Goal: Task Accomplishment & Management: Use online tool/utility

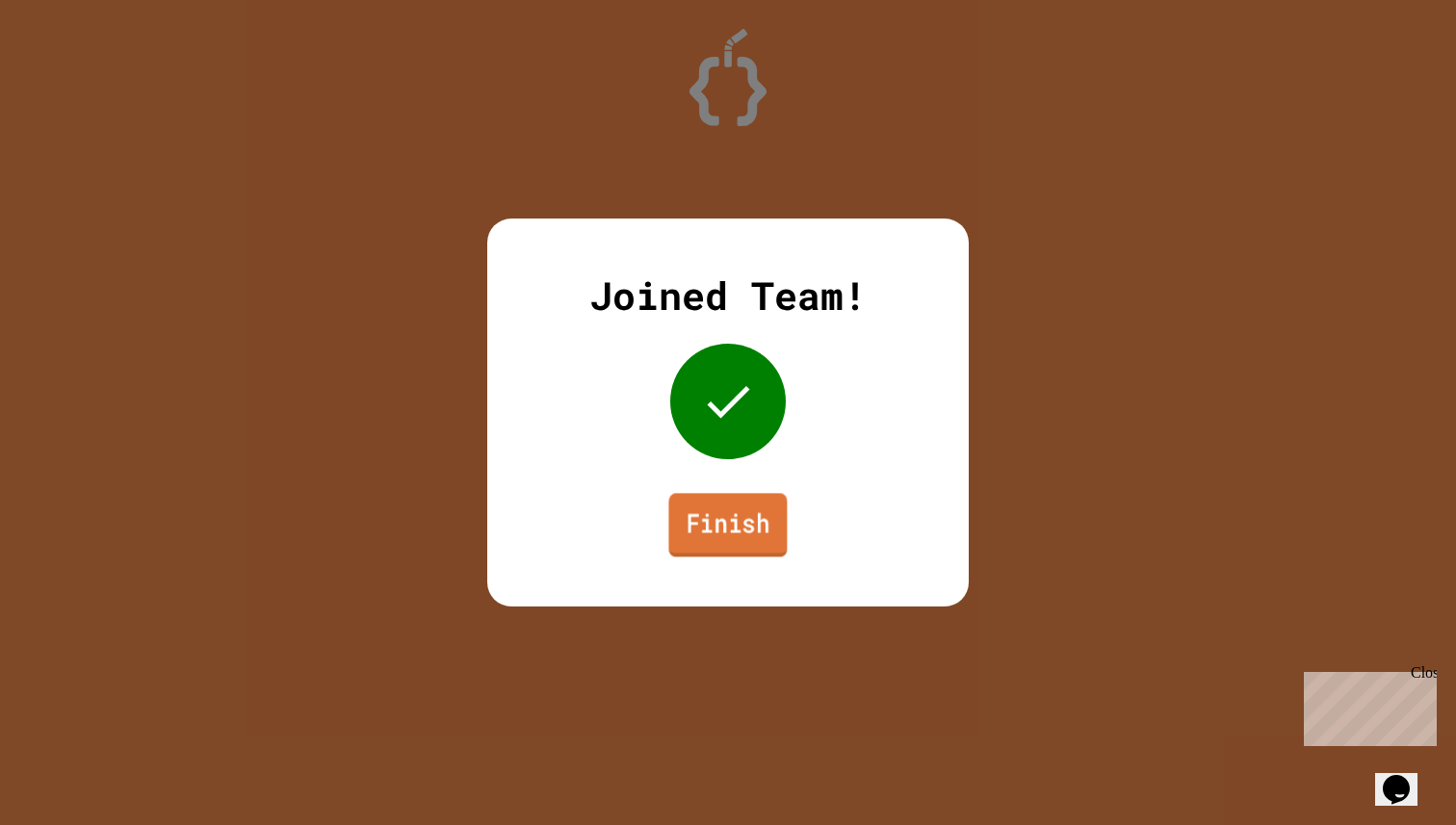
click at [717, 533] on link "Finish" at bounding box center [727, 525] width 118 height 64
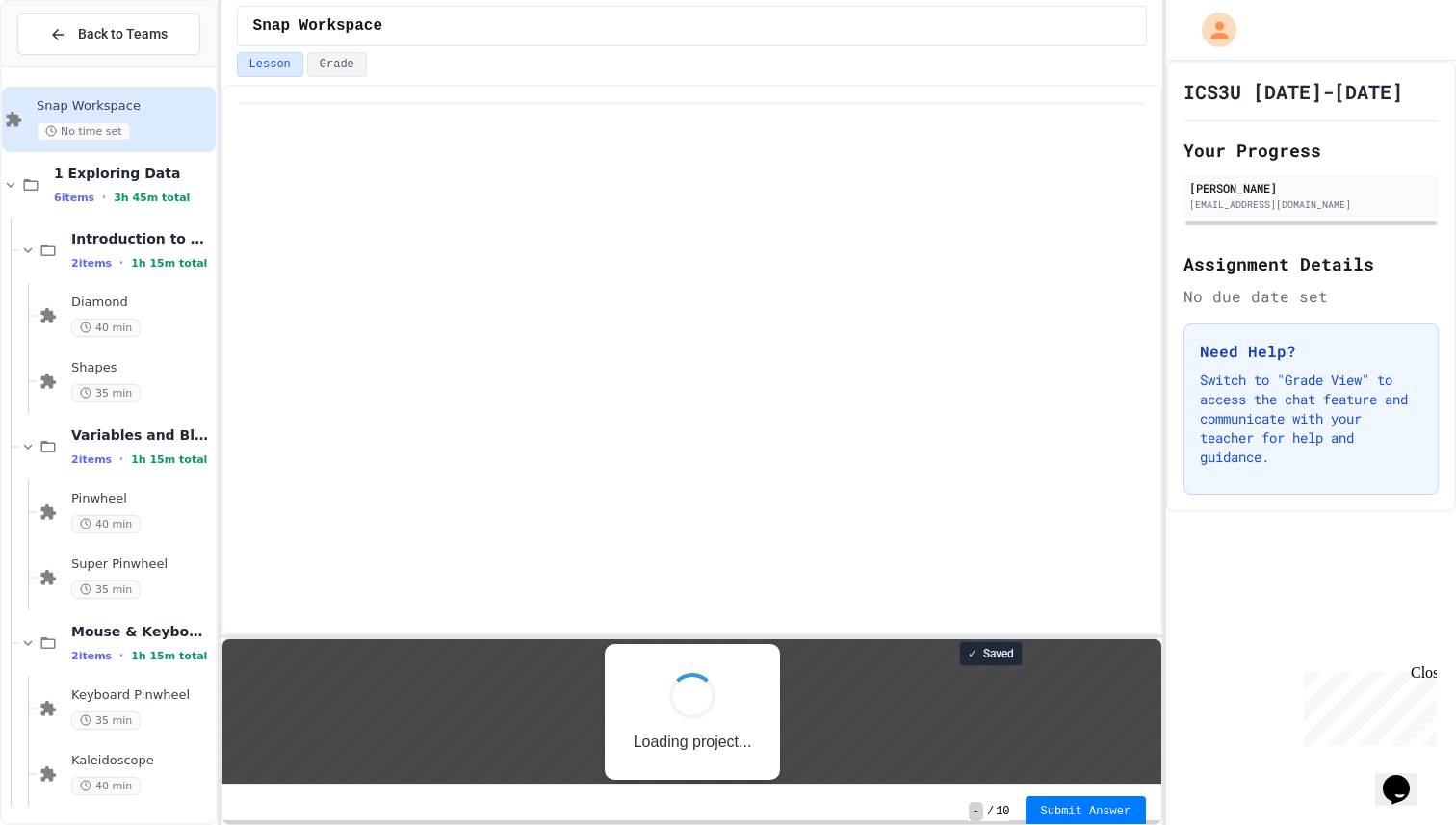
scroll to position [2, 0]
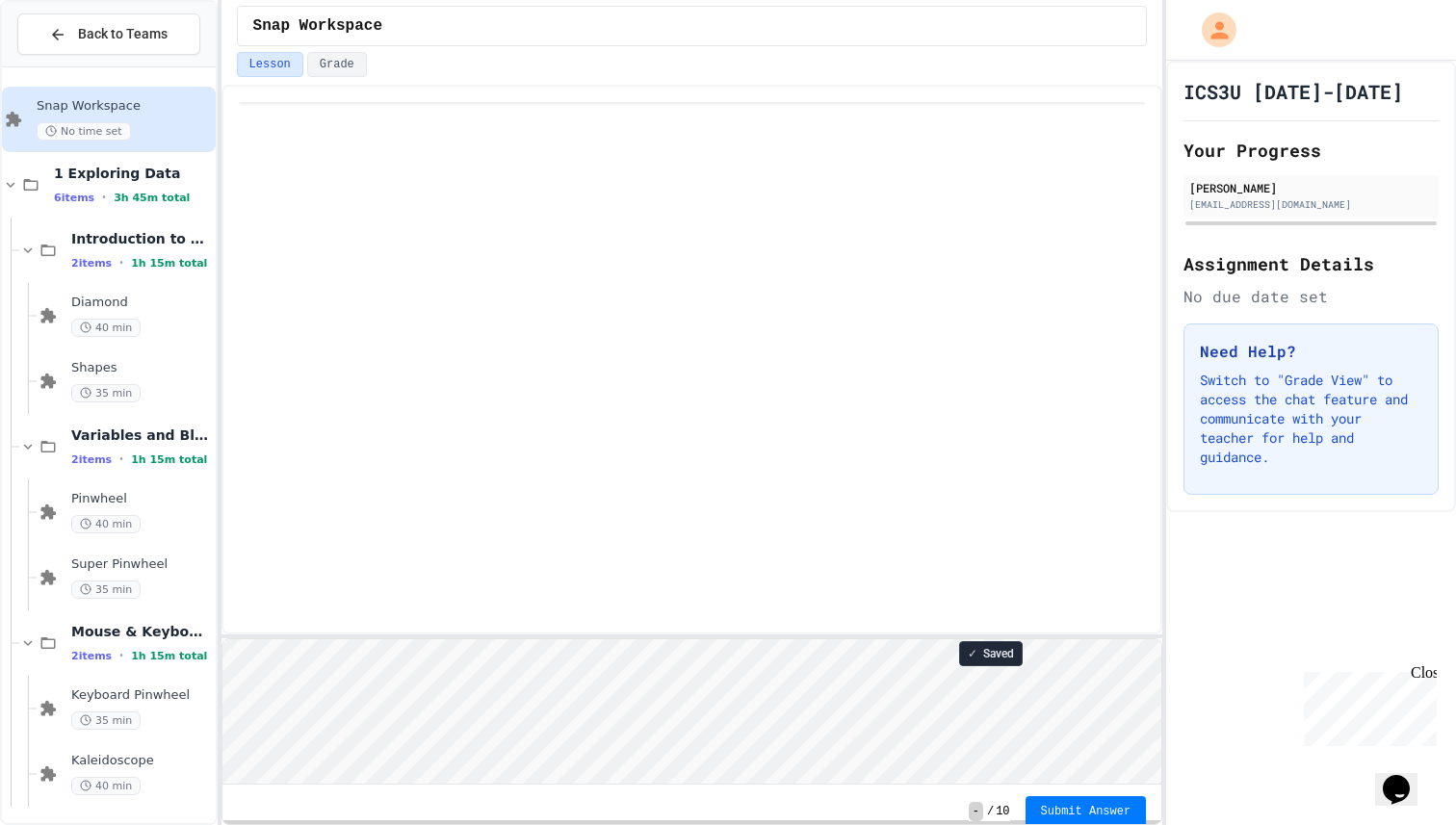
click at [658, 639] on div "✓ Saved - / 10 Submit Answer" at bounding box center [692, 455] width 942 height 741
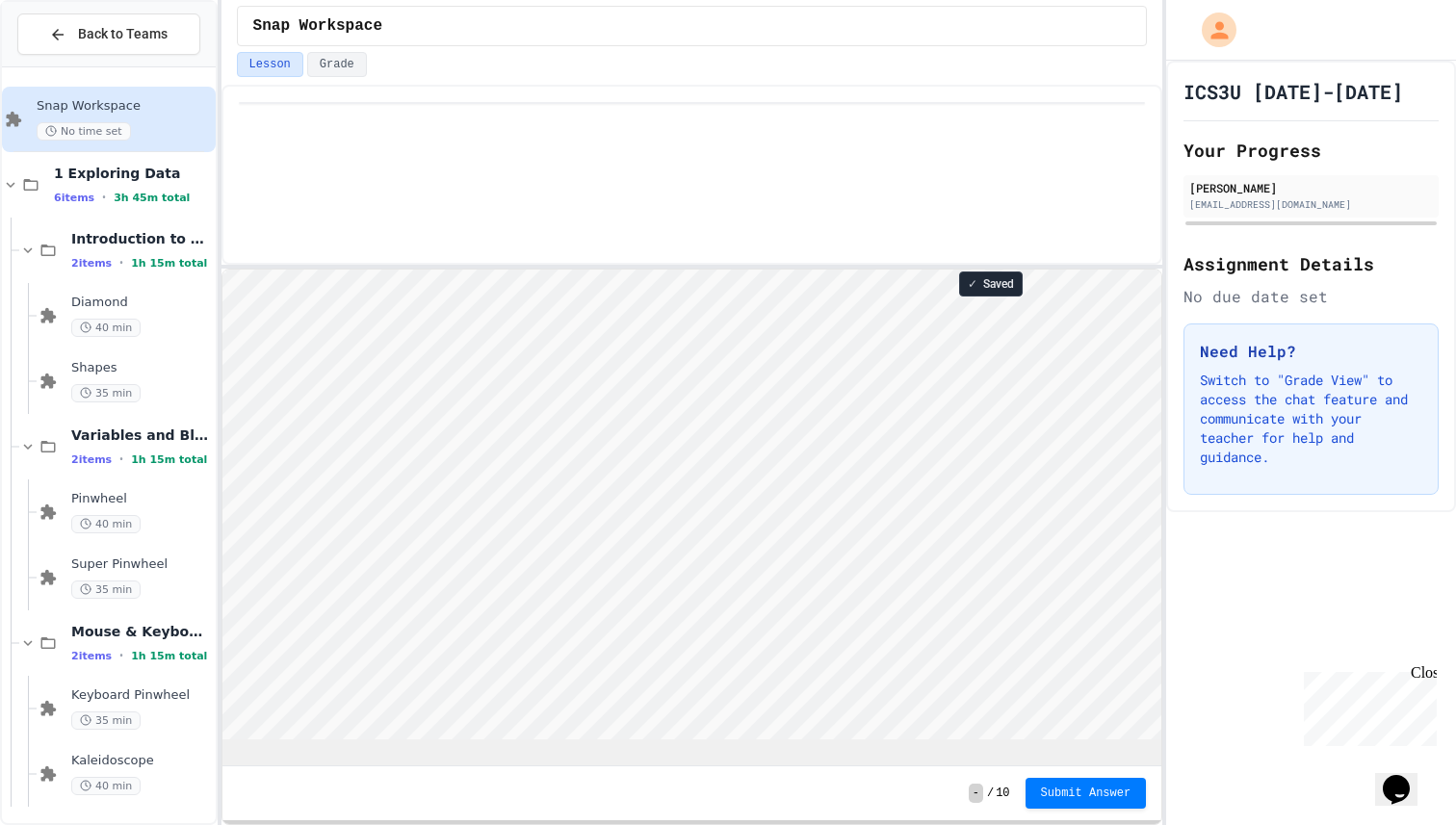
click at [687, 259] on div "✓ Saved - / 10 Submit Answer" at bounding box center [692, 455] width 942 height 741
click at [151, 768] on div "Kaleidoscope 40 min" at bounding box center [142, 771] width 141 height 42
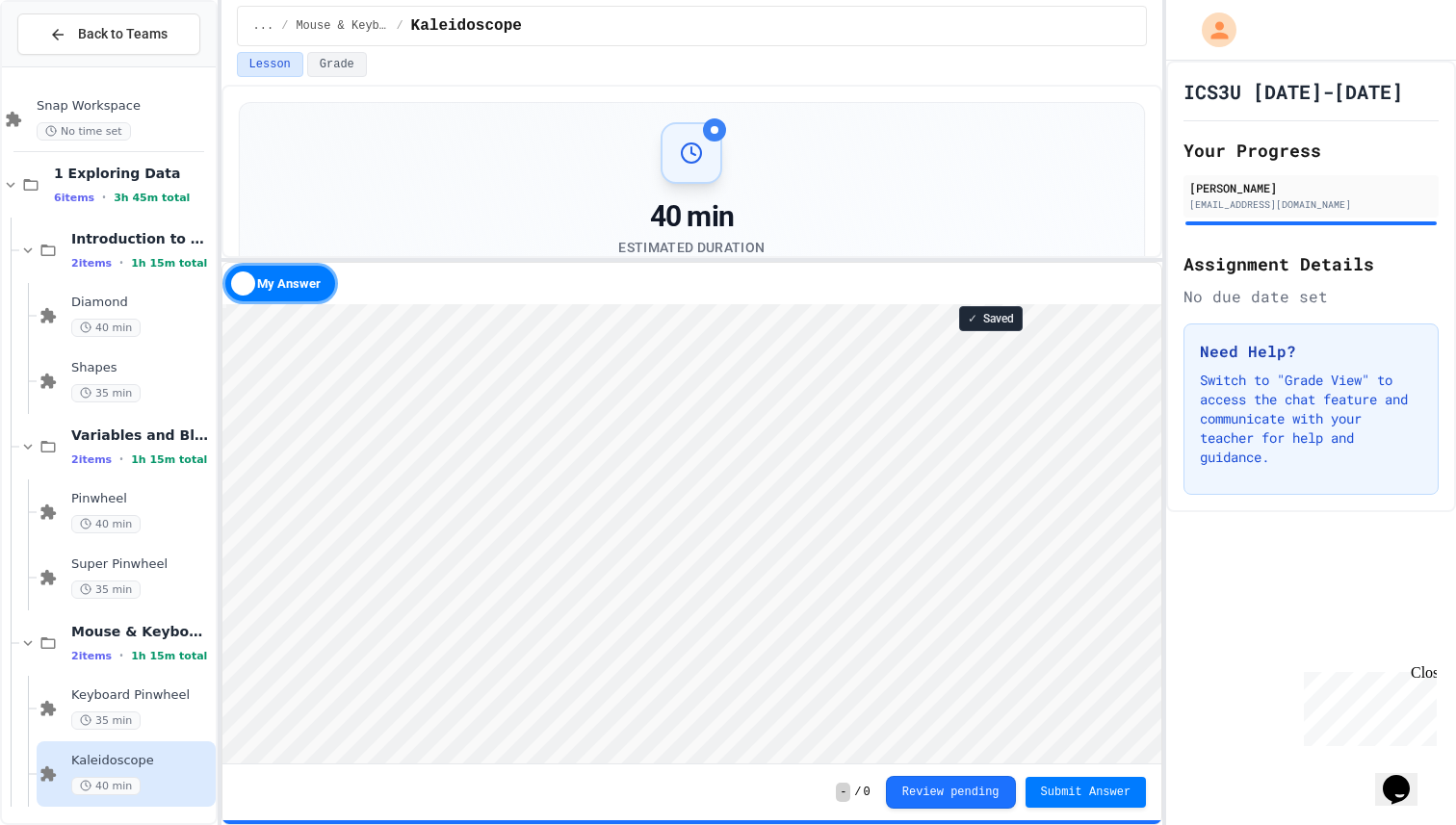
scroll to position [2, 0]
drag, startPoint x: 651, startPoint y: 301, endPoint x: 674, endPoint y: 117, distance: 185.4
click at [674, 117] on div "**********" at bounding box center [692, 455] width 942 height 741
click at [861, 277] on div "My Answer" at bounding box center [692, 284] width 940 height 41
